Goal: Task Accomplishment & Management: Use online tool/utility

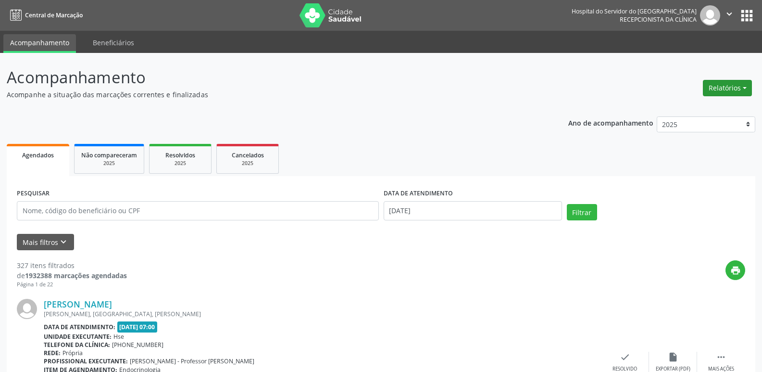
click at [718, 94] on button "Relatórios" at bounding box center [727, 88] width 49 height 16
click at [701, 118] on link "Procedimentos realizados" at bounding box center [700, 121] width 103 height 13
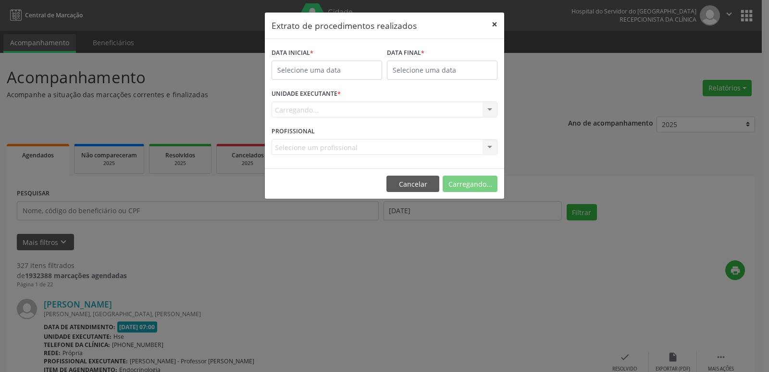
click at [493, 25] on button "×" at bounding box center [494, 25] width 19 height 24
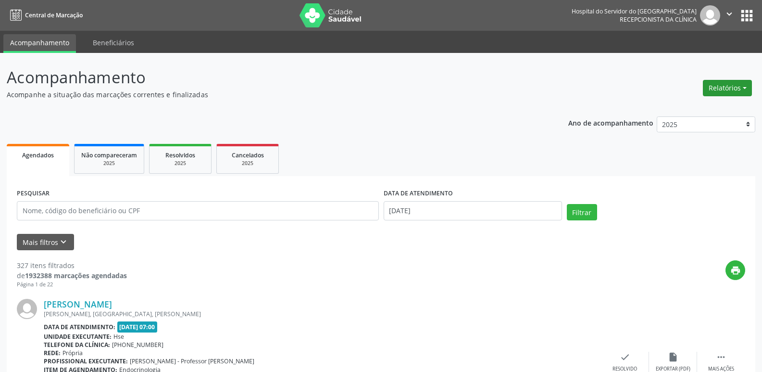
click at [726, 95] on button "Relatórios" at bounding box center [727, 88] width 49 height 16
click at [686, 109] on link "Agendamentos" at bounding box center [700, 108] width 103 height 13
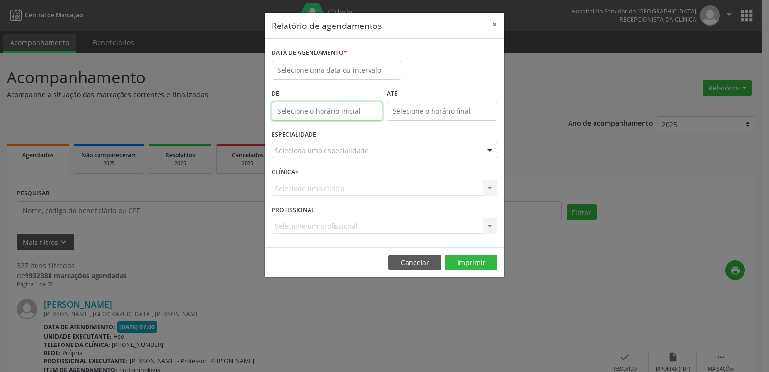
click at [317, 110] on input "text" at bounding box center [327, 110] width 111 height 19
type input "12:00"
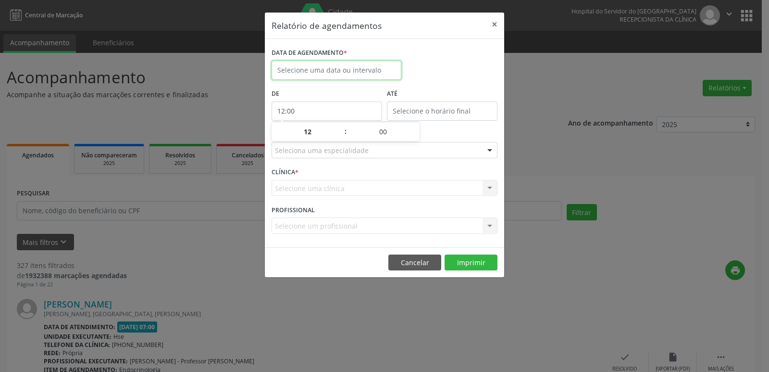
click at [322, 79] on body "Central de Marcação Hospital do Servidor do [GEOGRAPHIC_DATA] Recepcionista da …" at bounding box center [384, 186] width 769 height 372
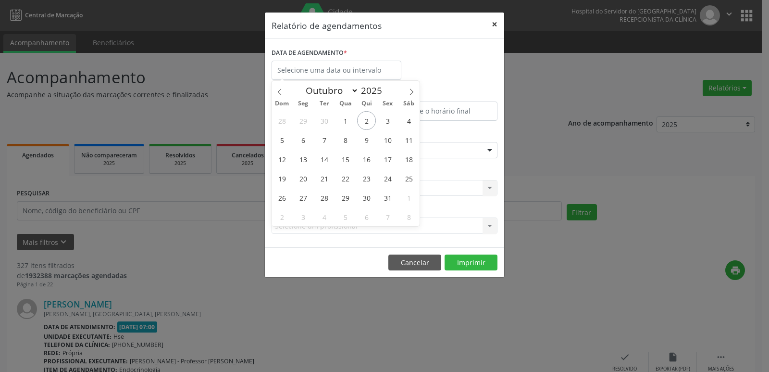
click at [494, 27] on button "×" at bounding box center [494, 25] width 19 height 24
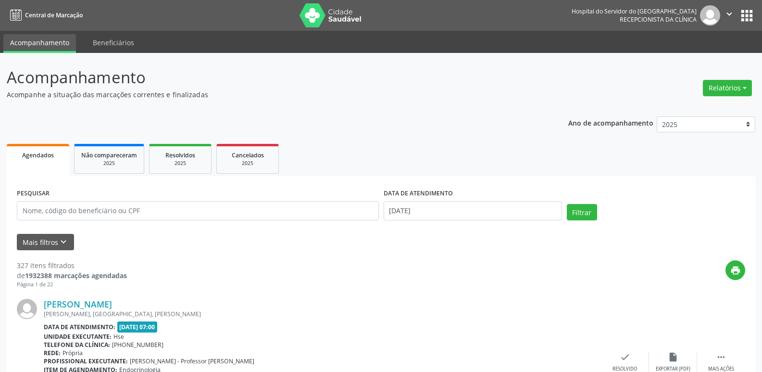
click at [715, 95] on button "Relatórios" at bounding box center [727, 88] width 49 height 16
click at [682, 105] on link "Agendamentos" at bounding box center [700, 108] width 103 height 13
select select "9"
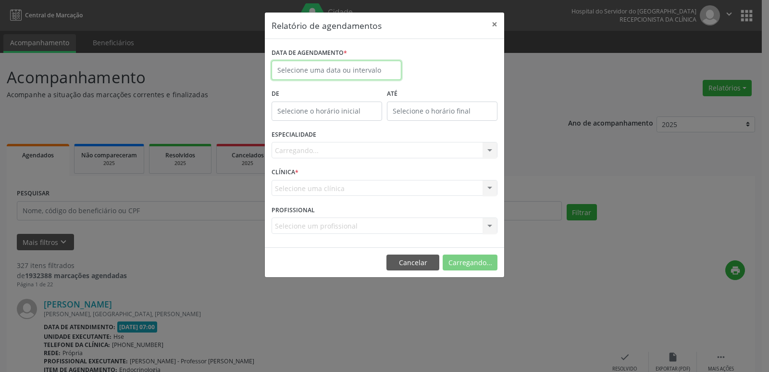
click at [367, 71] on input "text" at bounding box center [337, 70] width 130 height 19
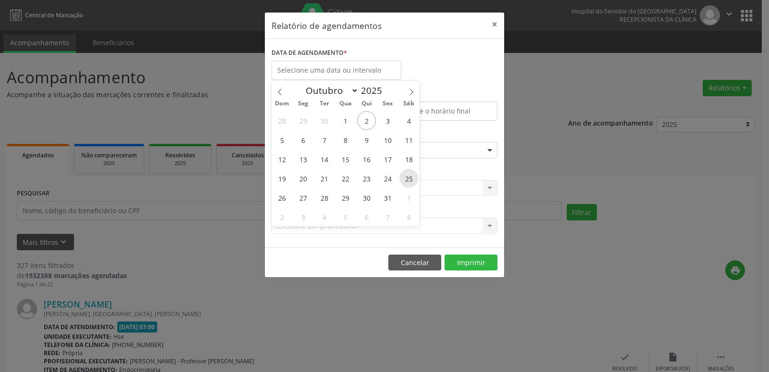
click at [414, 180] on span "25" at bounding box center [409, 178] width 19 height 19
type input "[DATE]"
click at [409, 176] on span "25" at bounding box center [409, 178] width 19 height 19
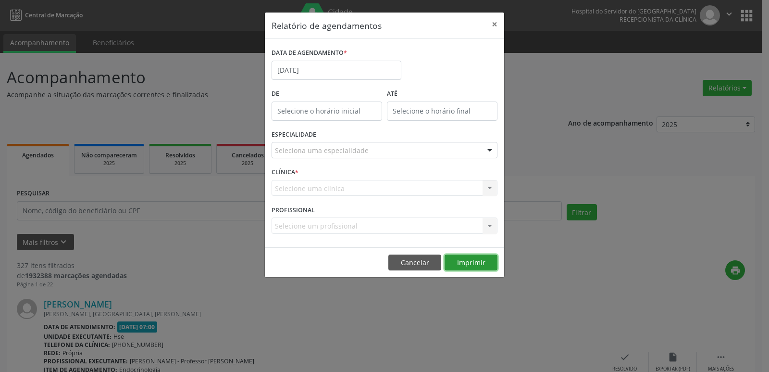
click at [476, 261] on button "Imprimir" at bounding box center [471, 262] width 53 height 16
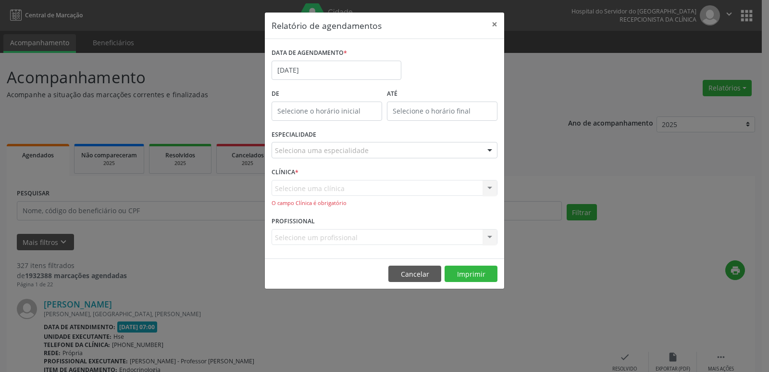
click at [304, 190] on div "Selecione uma clínica Nenhum resultado encontrado para: " " Não há nenhuma opçã…" at bounding box center [385, 193] width 226 height 27
click at [302, 186] on div "Selecione uma clínica Nenhum resultado encontrado para: " " Não há nenhuma opçã…" at bounding box center [385, 193] width 226 height 27
drag, startPoint x: 487, startPoint y: 170, endPoint x: 485, endPoint y: 180, distance: 10.2
click at [487, 171] on div "CLÍNICA * Selecione uma clínica Nenhum resultado encontrado para: " " Não há ne…" at bounding box center [384, 189] width 231 height 49
click at [488, 184] on div "Selecione uma clínica Nenhum resultado encontrado para: " " Não há nenhuma opçã…" at bounding box center [385, 193] width 226 height 27
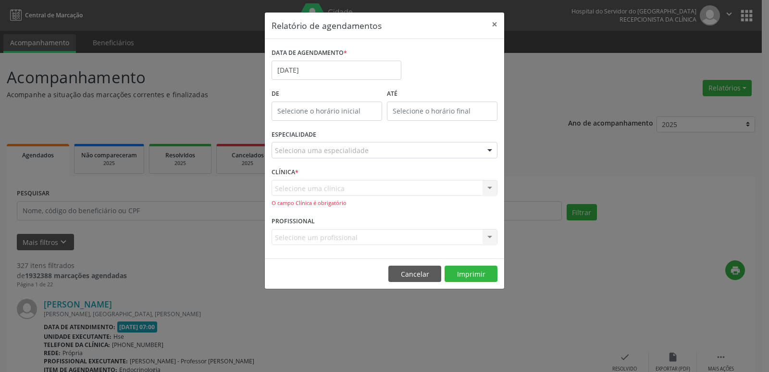
drag, startPoint x: 380, startPoint y: 211, endPoint x: 355, endPoint y: 236, distance: 35.0
click at [370, 219] on form "DATA DE AGENDAMENTO * [DATE] De ATÉ ESPECIALIDADE Seleciona uma especialidade T…" at bounding box center [385, 149] width 226 height 206
click at [353, 239] on div "Selecione um profissional Nenhum resultado encontrado para: " " Não há nenhuma …" at bounding box center [385, 237] width 226 height 16
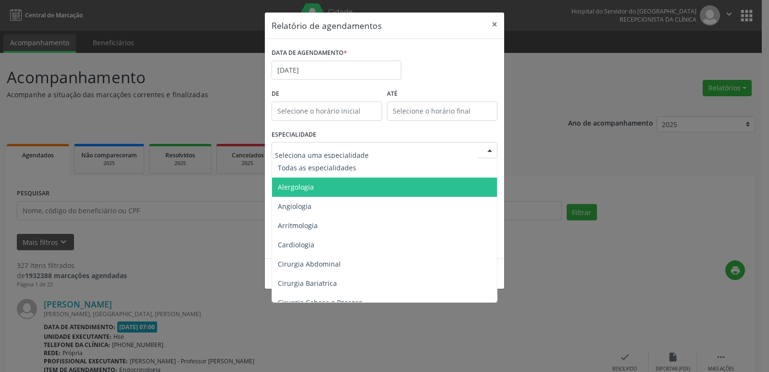
click at [324, 168] on span "Todas as especialidades" at bounding box center [317, 167] width 78 height 9
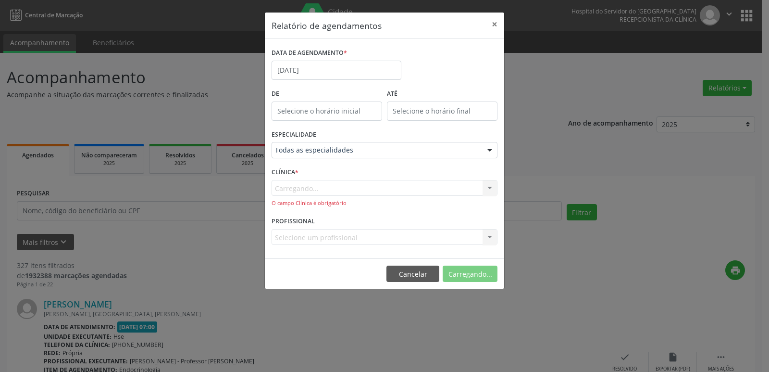
click at [319, 192] on div "Carregando... Nenhum resultado encontrado para: " " Não há nenhuma opção para s…" at bounding box center [385, 193] width 226 height 27
click at [475, 277] on button "Imprimir" at bounding box center [471, 273] width 53 height 16
